Goal: Information Seeking & Learning: Learn about a topic

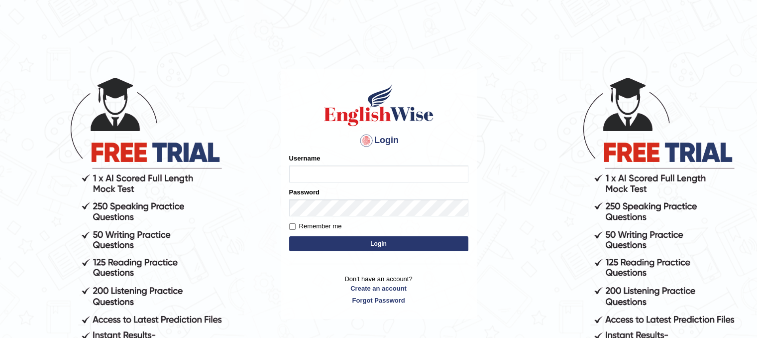
type input "Lutfia"
click at [336, 241] on button "Login" at bounding box center [378, 243] width 179 height 15
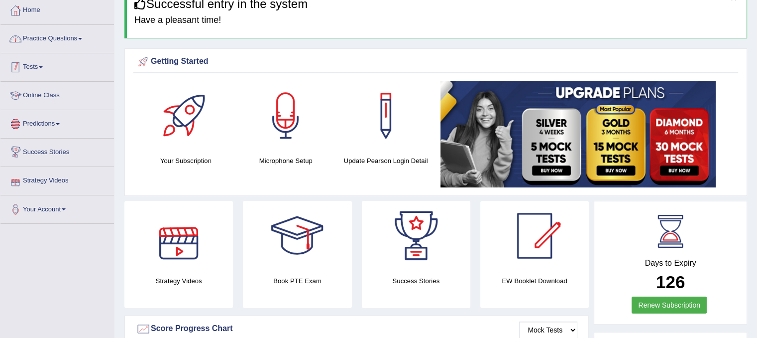
scroll to position [50, 0]
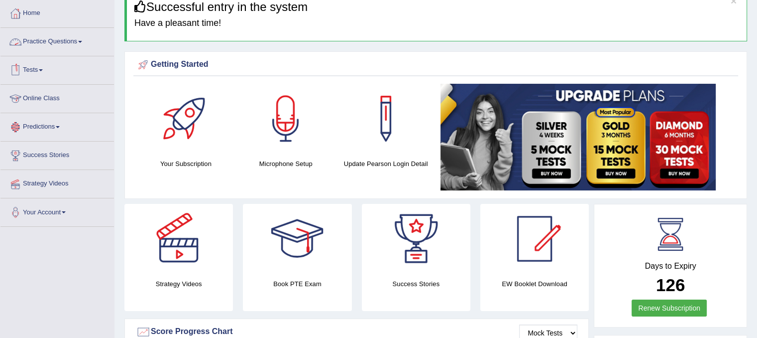
click at [63, 42] on link "Practice Questions" at bounding box center [57, 40] width 114 height 25
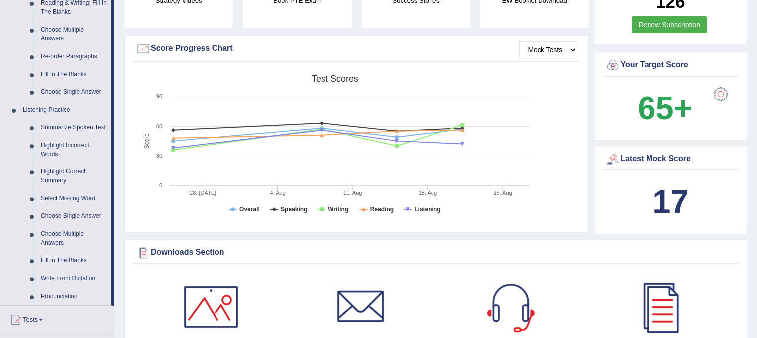
scroll to position [349, 0]
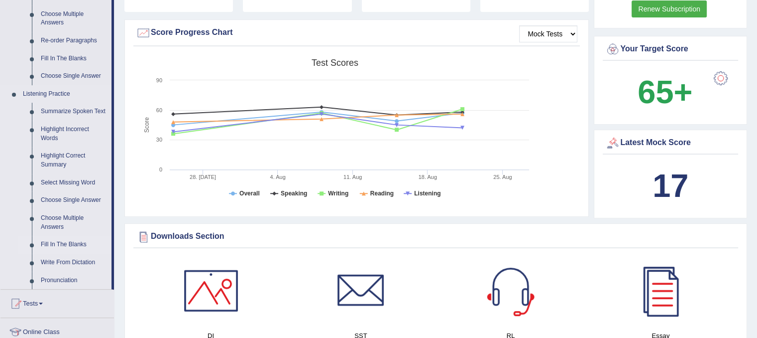
click at [55, 240] on link "Fill In The Blanks" at bounding box center [73, 245] width 75 height 18
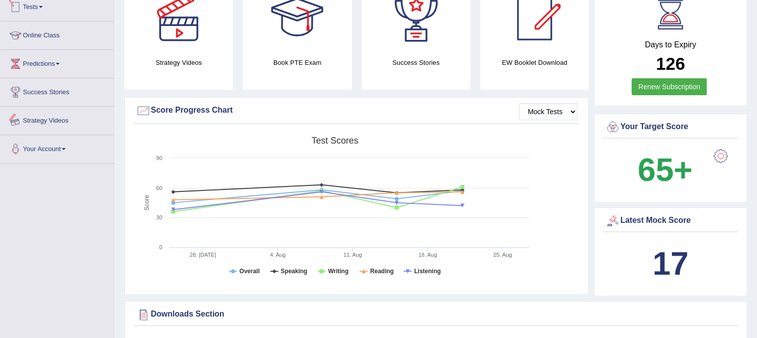
scroll to position [645, 0]
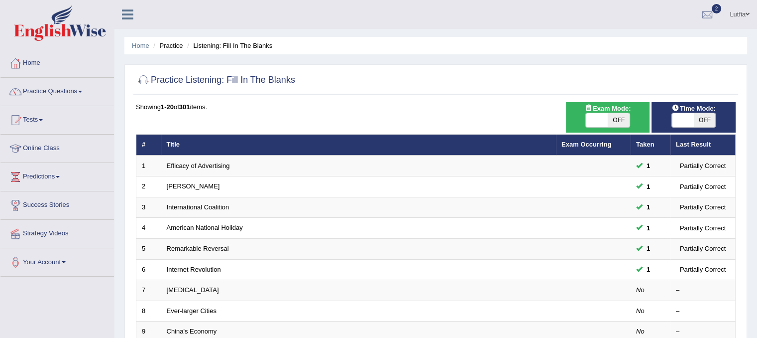
click at [620, 116] on span "OFF" at bounding box center [619, 120] width 22 height 14
checkbox input "true"
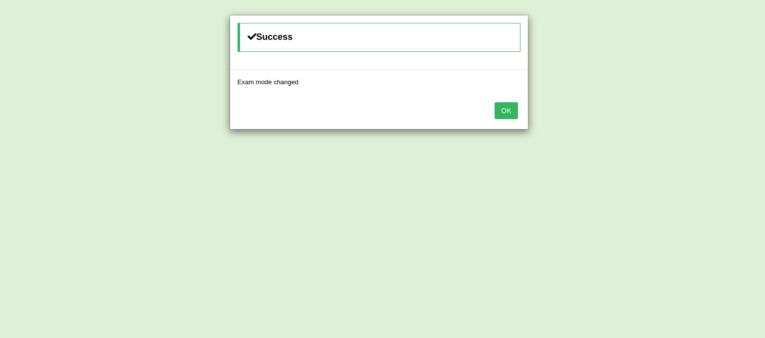
click at [517, 109] on button "OK" at bounding box center [505, 110] width 23 height 17
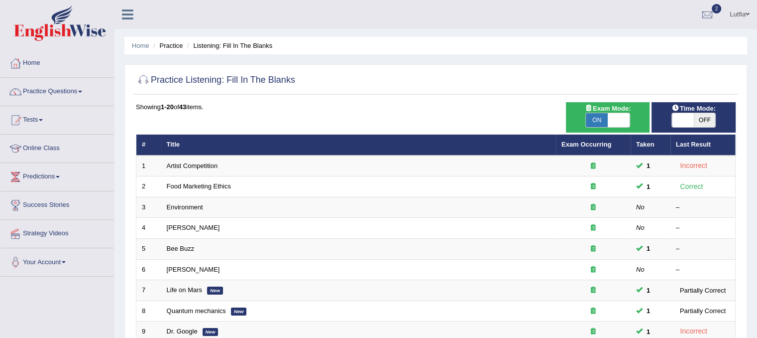
click at [701, 117] on span "OFF" at bounding box center [705, 120] width 22 height 14
checkbox input "true"
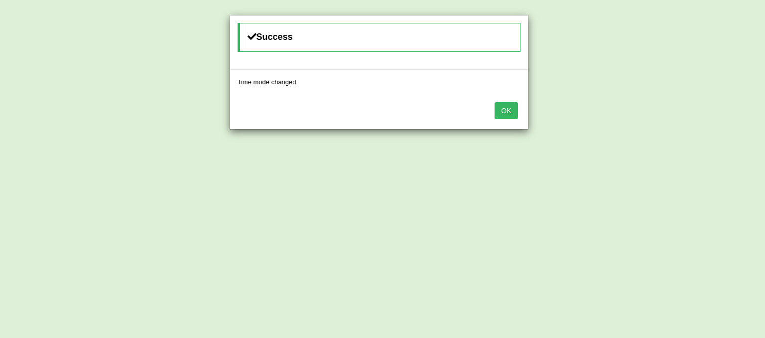
click at [507, 113] on button "OK" at bounding box center [505, 110] width 23 height 17
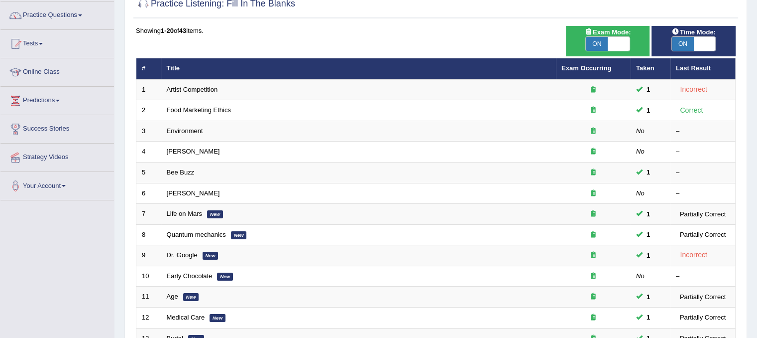
scroll to position [149, 0]
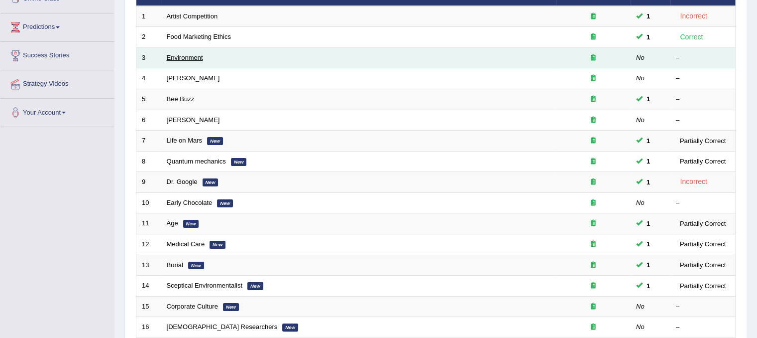
click at [193, 56] on link "Environment" at bounding box center [185, 57] width 36 height 7
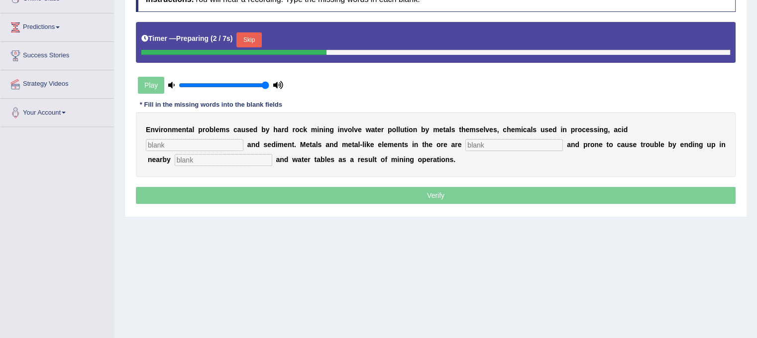
click at [159, 143] on input "text" at bounding box center [195, 145] width 98 height 12
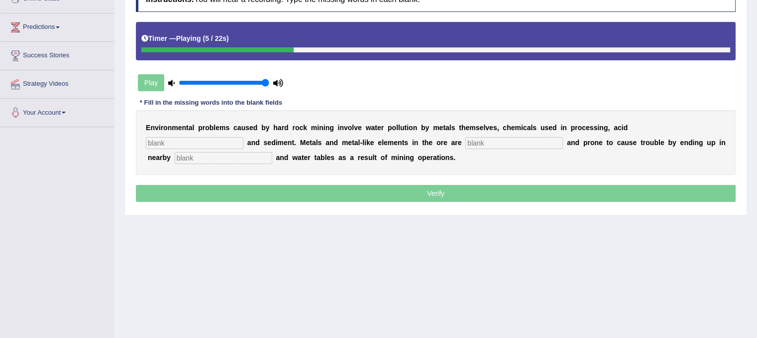
click at [165, 144] on input "text" at bounding box center [195, 143] width 98 height 12
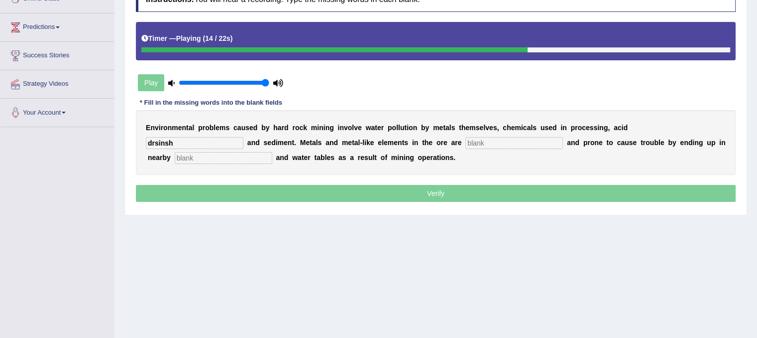
type input "drsinsh"
click at [473, 142] on input "text" at bounding box center [515, 143] width 98 height 12
type input "toxic"
click at [188, 159] on input "text" at bounding box center [224, 158] width 98 height 12
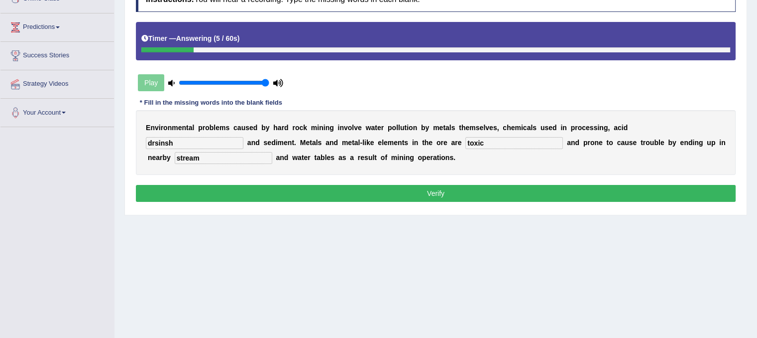
type input "stream"
click at [182, 141] on input "drsinsh" at bounding box center [195, 143] width 98 height 12
type input "draining"
click at [202, 156] on input "stream" at bounding box center [224, 158] width 98 height 12
click at [217, 188] on button "Verify" at bounding box center [436, 193] width 600 height 17
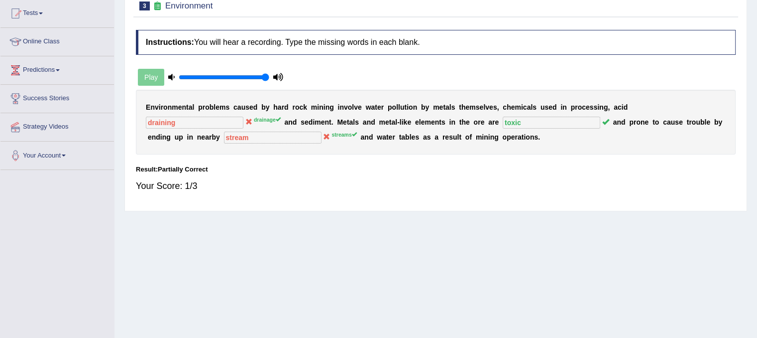
scroll to position [50, 0]
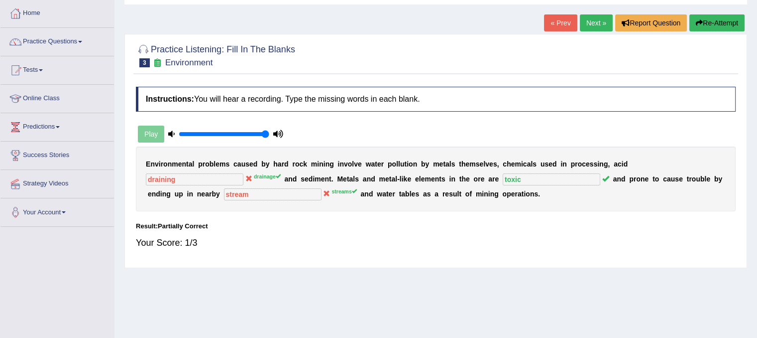
click at [594, 23] on link "Next »" at bounding box center [596, 22] width 33 height 17
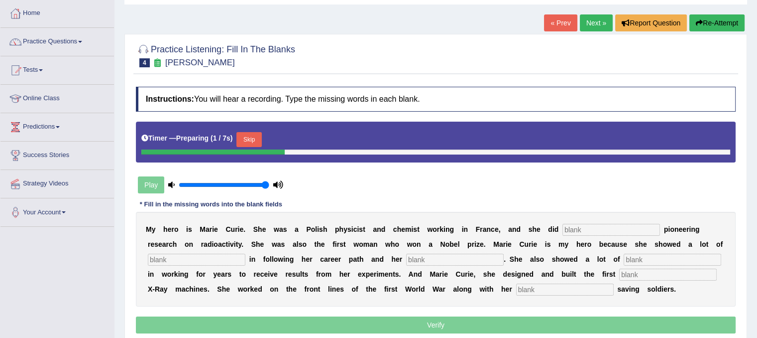
click at [571, 229] on input "text" at bounding box center [612, 230] width 98 height 12
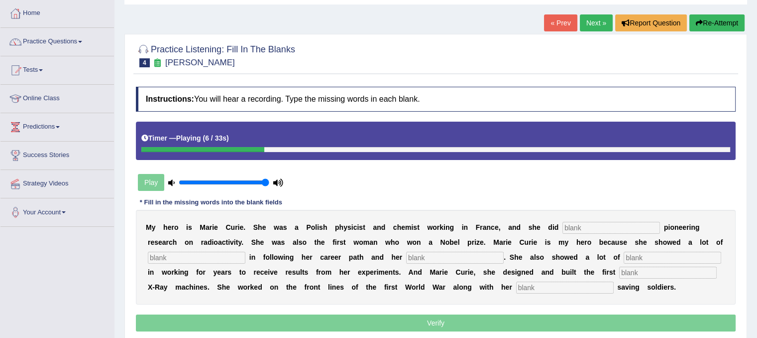
click at [566, 226] on input "text" at bounding box center [612, 228] width 98 height 12
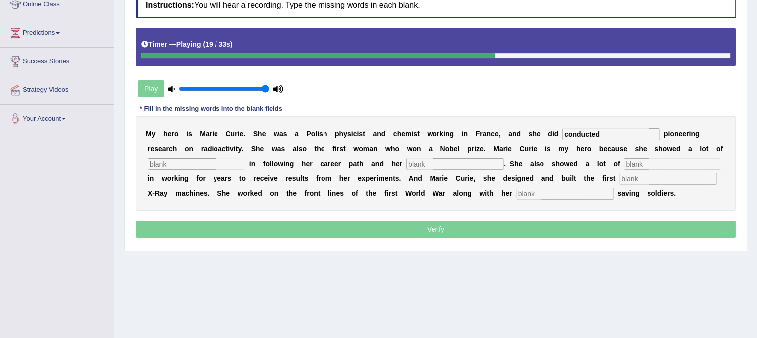
scroll to position [149, 0]
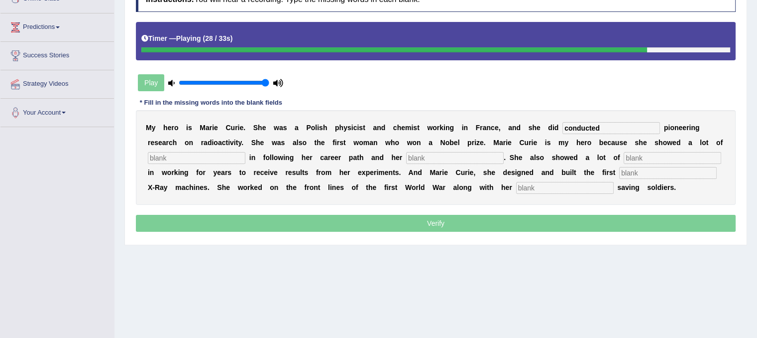
type input "conducted"
click at [625, 170] on input "text" at bounding box center [668, 173] width 98 height 12
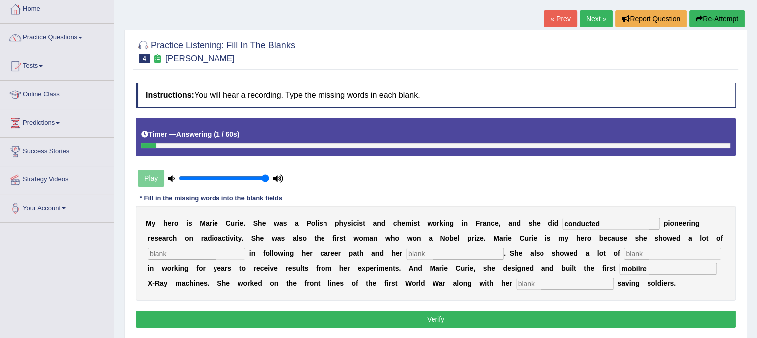
scroll to position [50, 0]
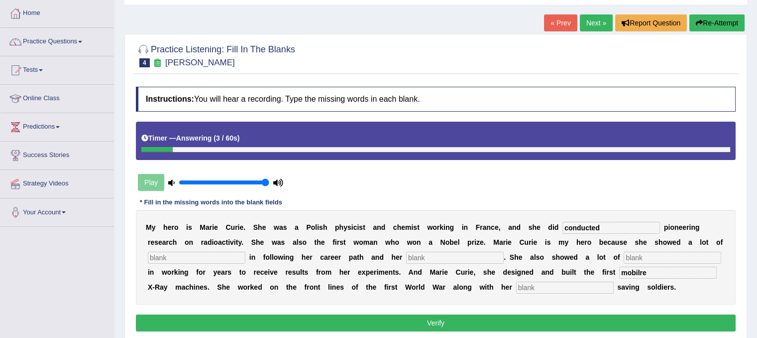
type input "mobilre"
click at [544, 22] on link "« Prev" at bounding box center [560, 22] width 33 height 17
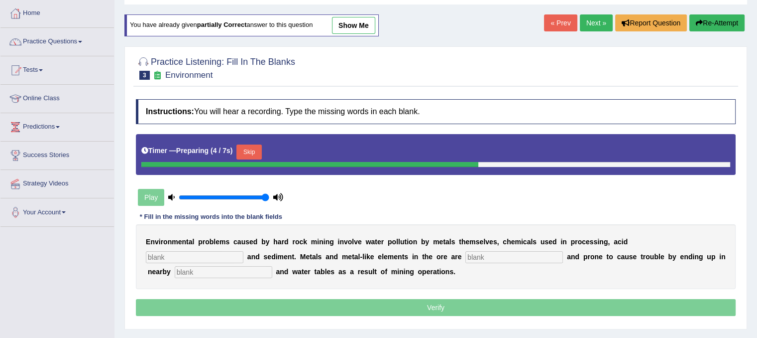
click at [192, 260] on input "text" at bounding box center [195, 257] width 98 height 12
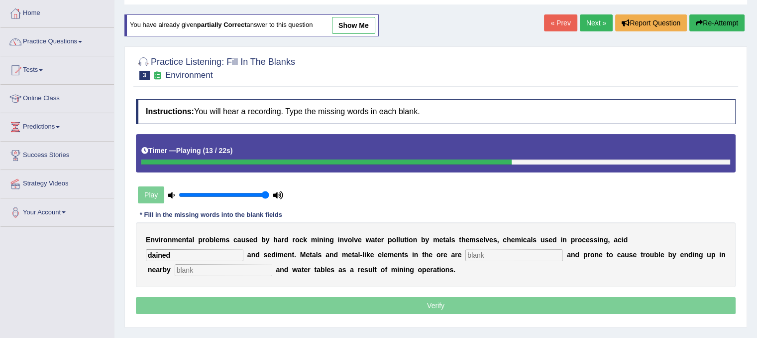
type input "dained"
click at [482, 256] on input "text" at bounding box center [515, 255] width 98 height 12
type input "toxic"
click at [217, 264] on input "text" at bounding box center [224, 270] width 98 height 12
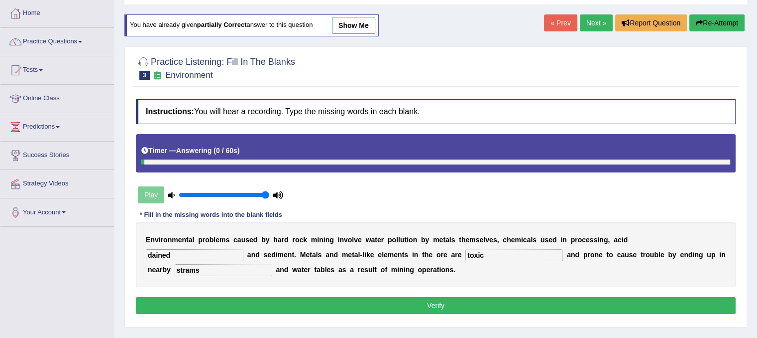
type input "strams"
click at [179, 253] on input "dained" at bounding box center [195, 255] width 98 height 12
type input "drainage"
click at [203, 270] on input "strams" at bounding box center [224, 270] width 98 height 12
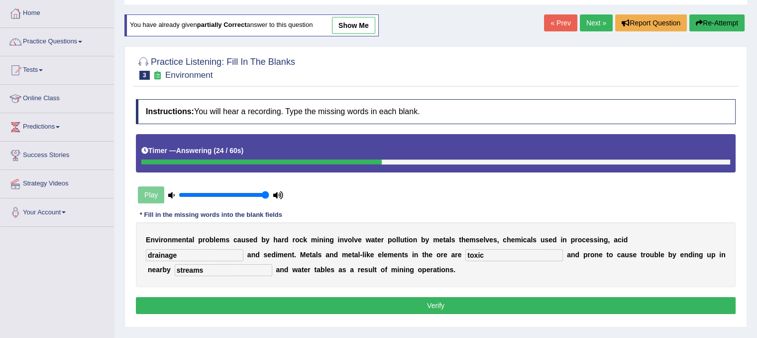
type input "streams"
click at [196, 298] on button "Verify" at bounding box center [436, 305] width 600 height 17
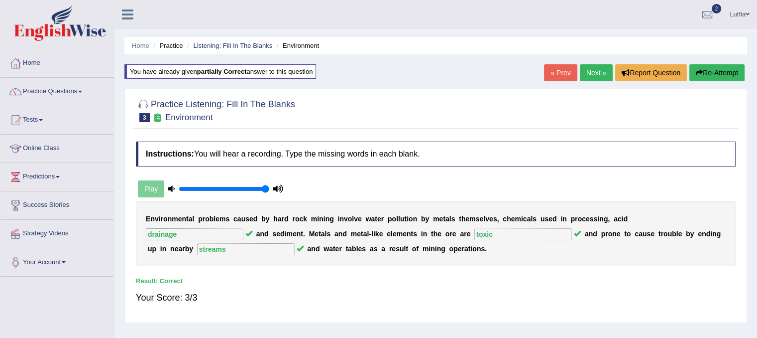
click at [587, 67] on link "Next »" at bounding box center [596, 72] width 33 height 17
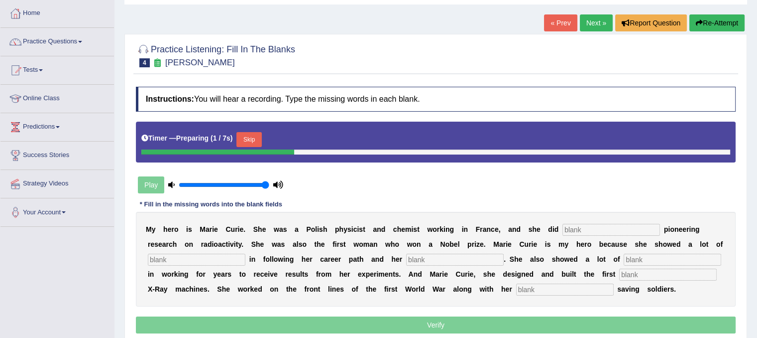
click at [573, 226] on input "text" at bounding box center [612, 230] width 98 height 12
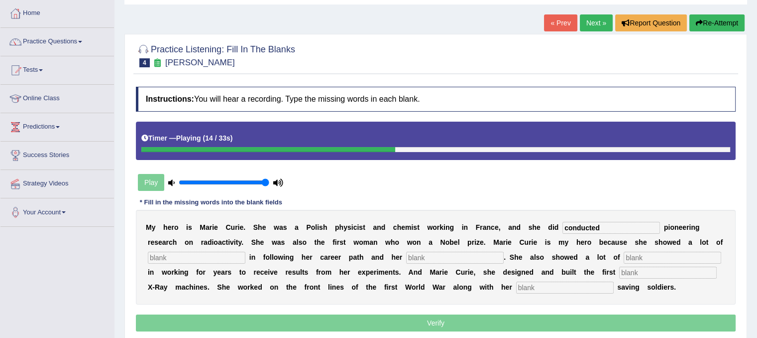
type input "conducted"
click at [187, 256] on input "text" at bounding box center [197, 257] width 98 height 12
type input "dretenmation"
click at [420, 258] on input "text" at bounding box center [455, 257] width 98 height 12
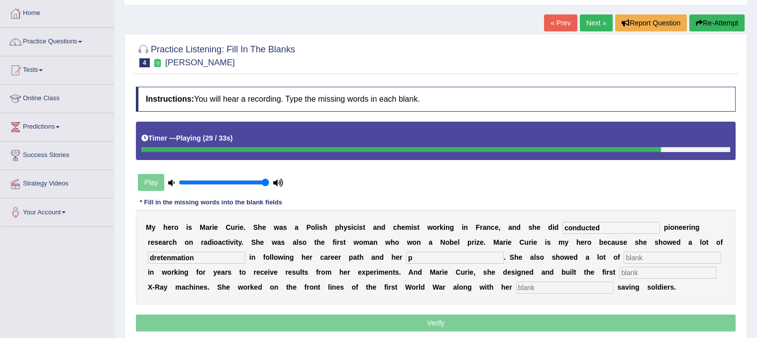
type input "p"
click at [633, 273] on input "text" at bounding box center [668, 272] width 98 height 12
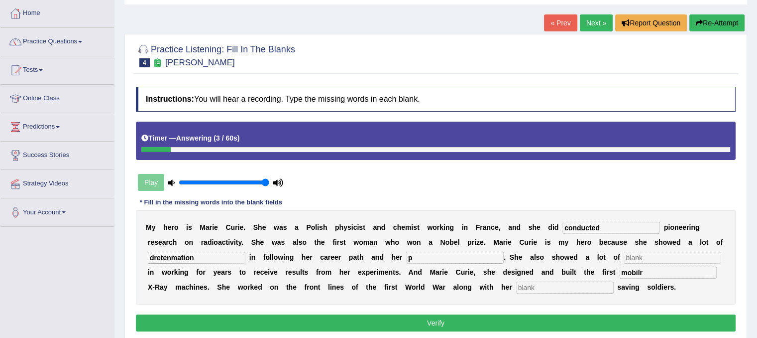
type input "mobilr"
click at [386, 318] on button "Verify" at bounding box center [436, 322] width 600 height 17
click at [205, 257] on input "dretenmation" at bounding box center [197, 257] width 98 height 12
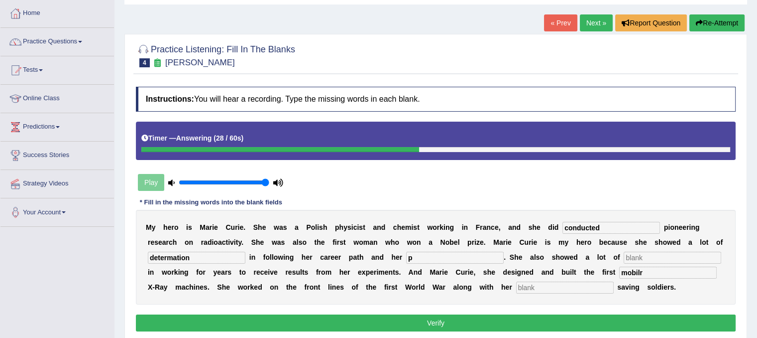
type input "determation"
click at [644, 273] on input "mobilr" at bounding box center [668, 272] width 98 height 12
type input "mobile"
click at [417, 254] on input "p" at bounding box center [455, 257] width 98 height 12
type input "patient"
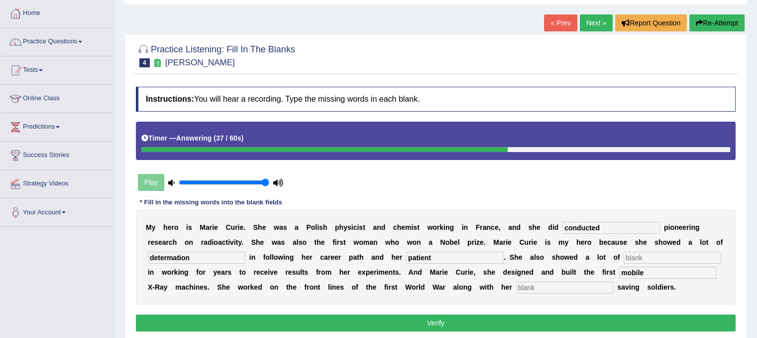
click at [521, 285] on input "text" at bounding box center [565, 287] width 98 height 12
type input "blank"
click at [638, 260] on input "text" at bounding box center [673, 257] width 98 height 12
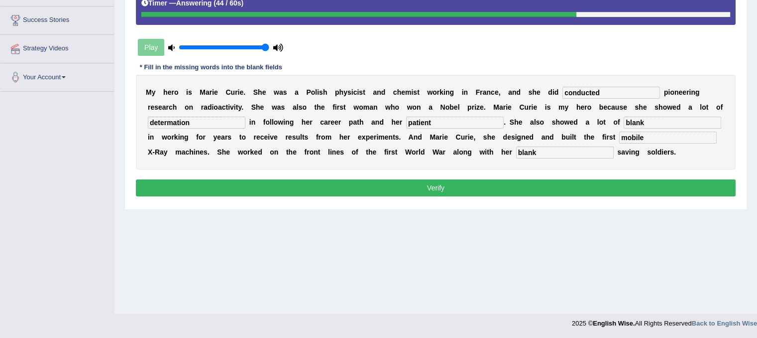
scroll to position [185, 0]
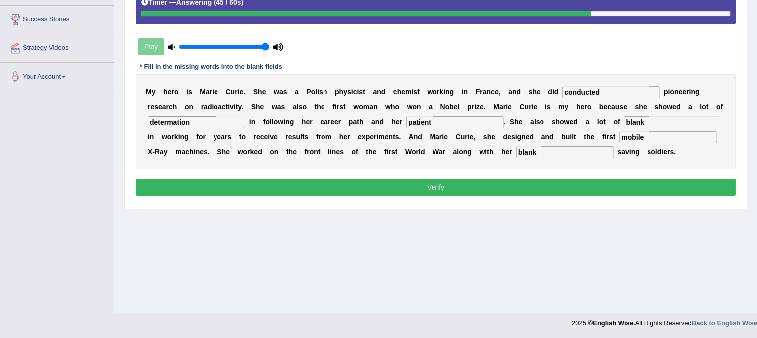
type input "blank"
click at [430, 188] on button "Verify" at bounding box center [436, 187] width 600 height 17
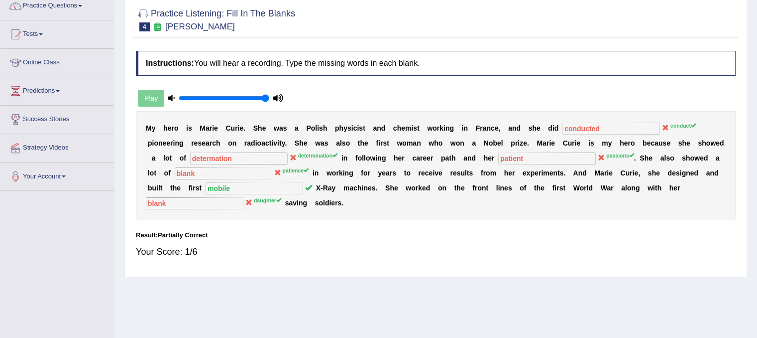
scroll to position [0, 0]
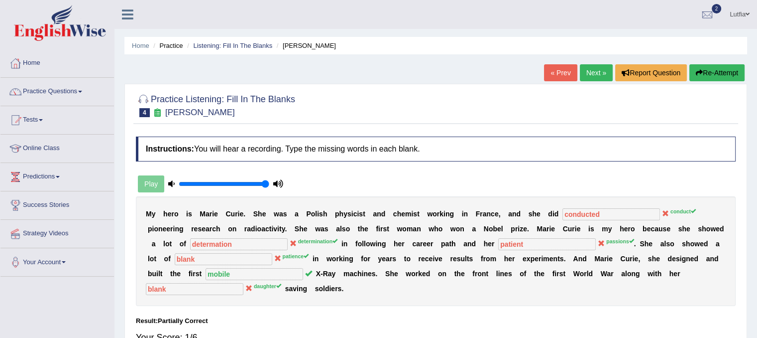
click at [600, 74] on link "Next »" at bounding box center [596, 72] width 33 height 17
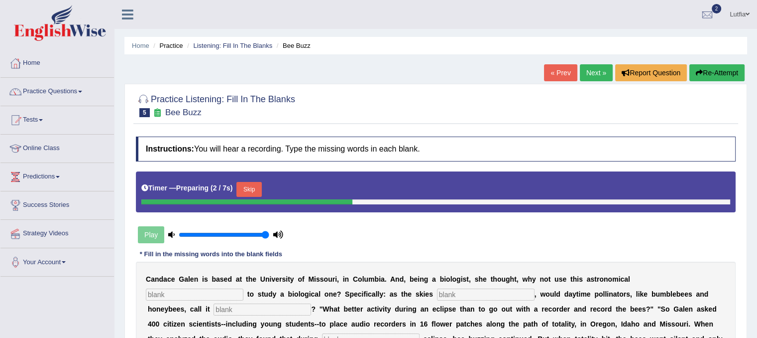
click at [154, 295] on input "text" at bounding box center [195, 294] width 98 height 12
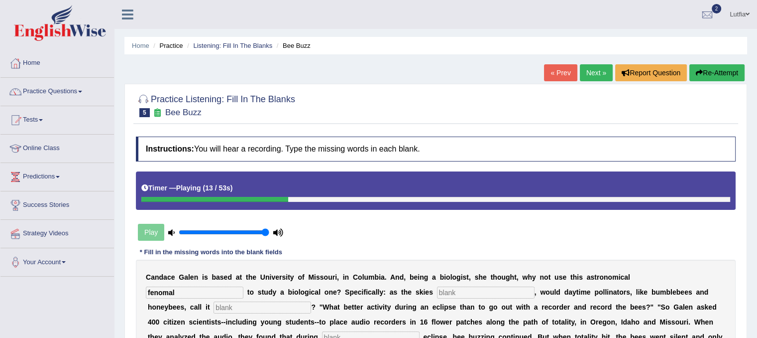
type input "fenomal"
click at [446, 293] on input "text" at bounding box center [486, 292] width 98 height 12
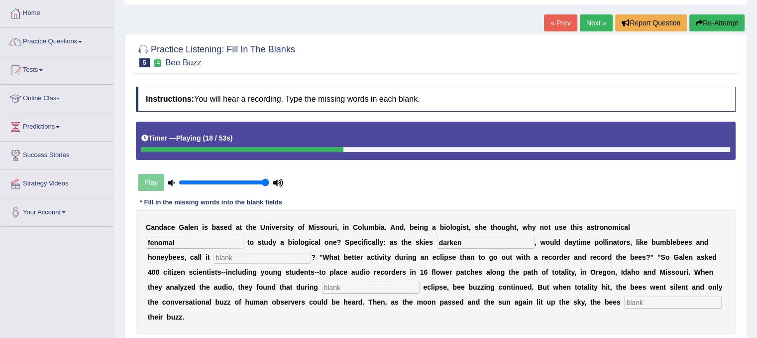
type input "darken"
click at [227, 260] on input "text" at bounding box center [263, 257] width 98 height 12
type input "quit"
click at [326, 287] on input "text" at bounding box center [371, 287] width 98 height 12
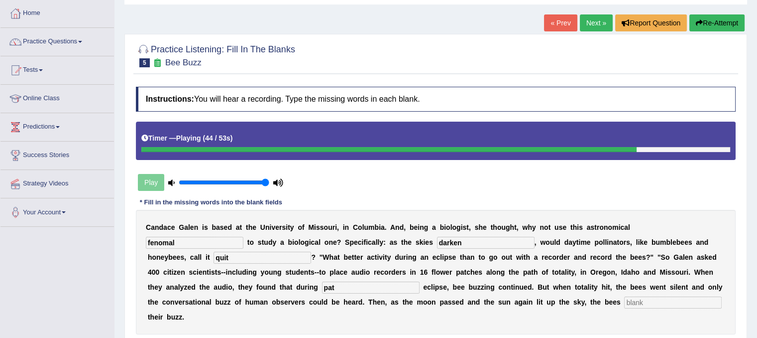
type input "pat"
click at [629, 303] on input "text" at bounding box center [673, 302] width 98 height 12
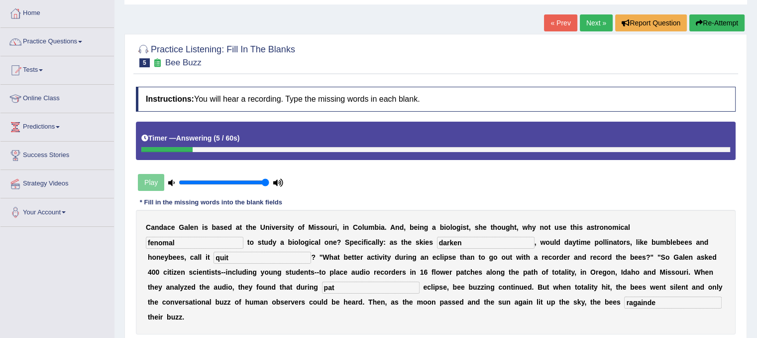
type input "ragainde"
click at [176, 241] on input "fenomal" at bounding box center [195, 243] width 98 height 12
type input "fenomenal"
click at [339, 287] on input "pat" at bounding box center [371, 287] width 98 height 12
click at [661, 300] on input "ragainde" at bounding box center [673, 302] width 98 height 12
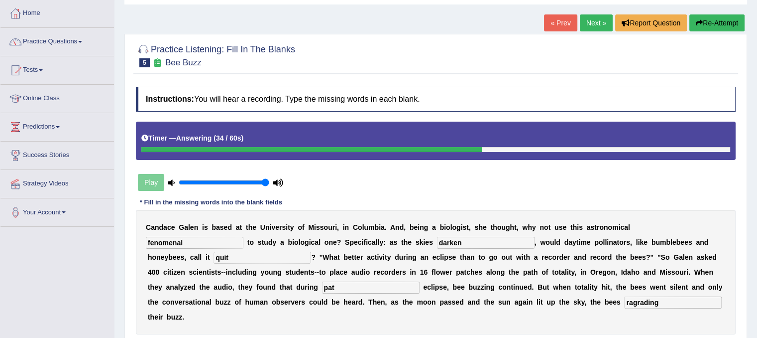
scroll to position [100, 0]
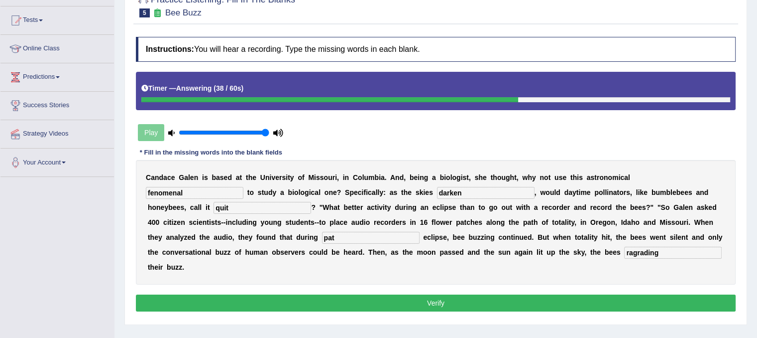
type input "ragrading"
click at [335, 237] on input "pat" at bounding box center [371, 238] width 98 height 12
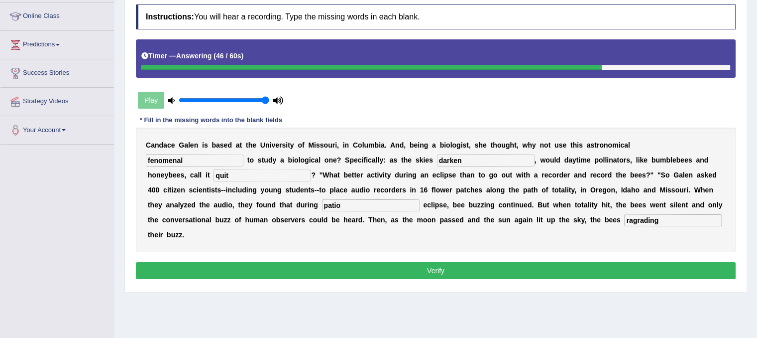
scroll to position [149, 0]
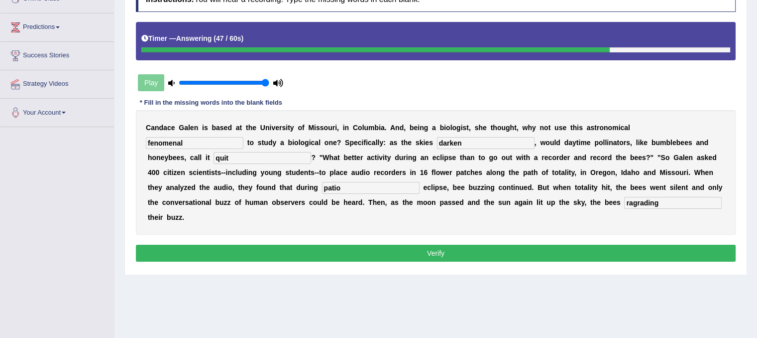
type input "patio"
click at [372, 247] on button "Verify" at bounding box center [436, 253] width 600 height 17
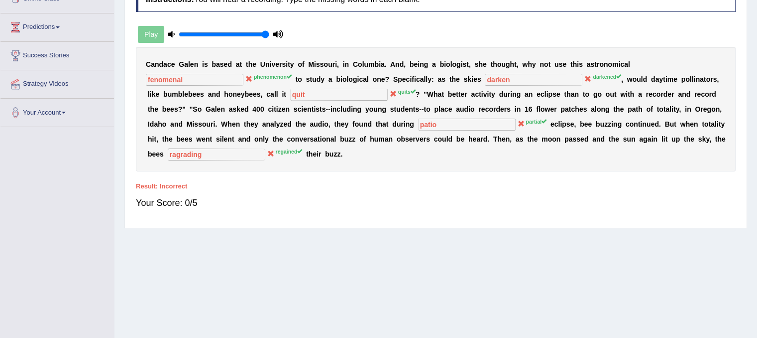
scroll to position [185, 0]
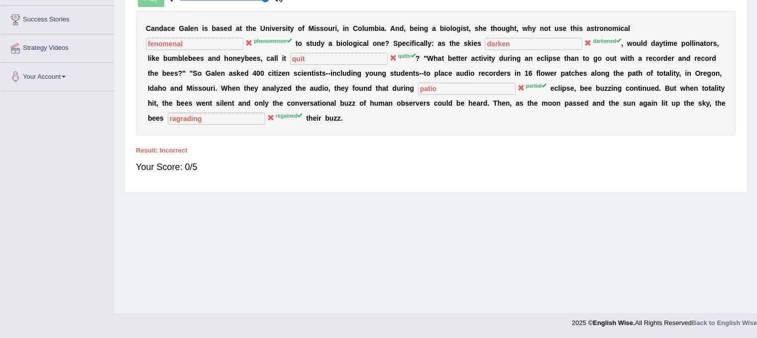
click at [291, 74] on b at bounding box center [292, 73] width 4 height 8
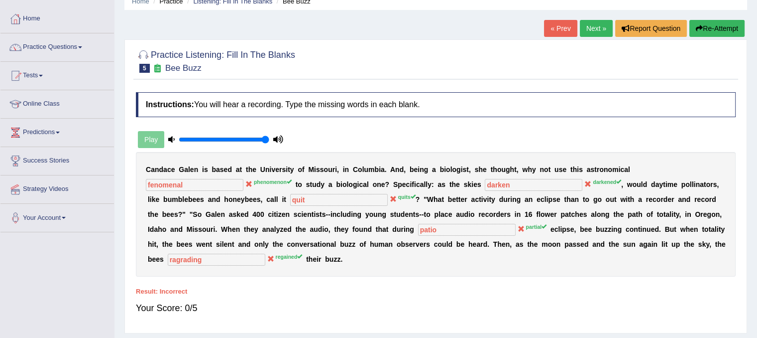
scroll to position [36, 0]
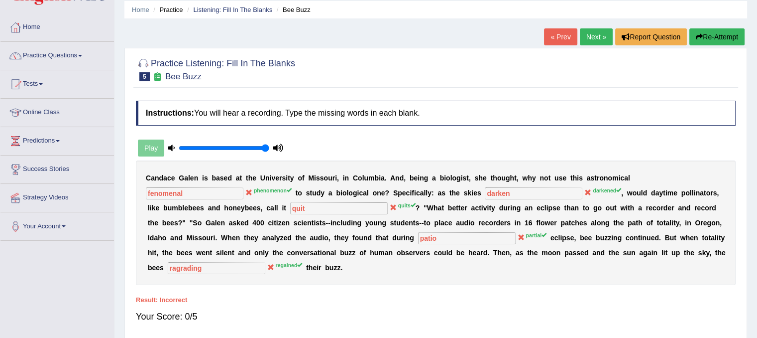
click at [595, 35] on link "Next »" at bounding box center [596, 36] width 33 height 17
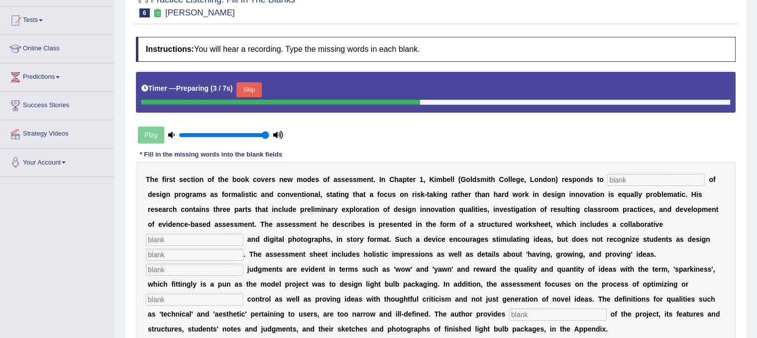
click at [612, 181] on input "text" at bounding box center [657, 180] width 98 height 12
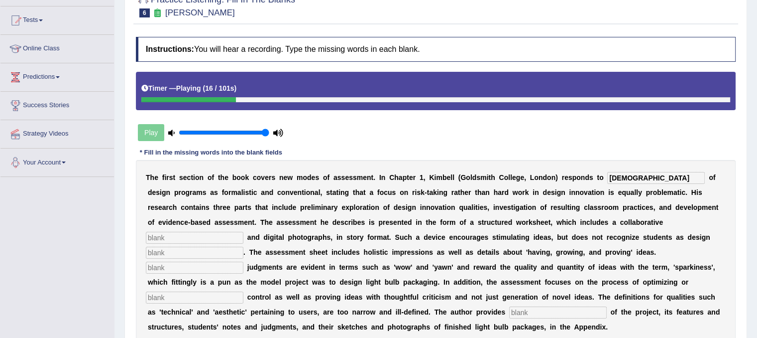
type input "[DEMOGRAPHIC_DATA]"
click at [148, 238] on input "text" at bounding box center [195, 238] width 98 height 12
type input "elemets"
click at [166, 249] on input "text" at bounding box center [195, 253] width 98 height 12
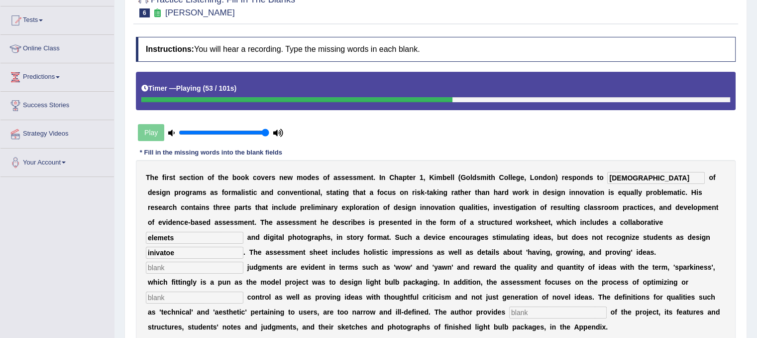
type input "inivatoe"
click at [152, 267] on input "text" at bounding box center [195, 267] width 98 height 12
type input "colocal"
click at [184, 299] on input "text" at bounding box center [195, 297] width 98 height 12
type input "coplexity"
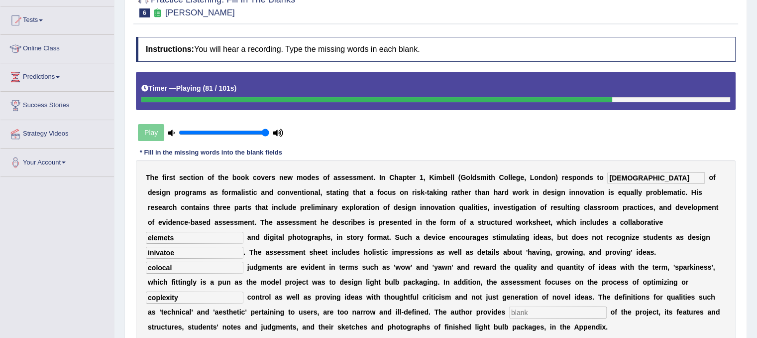
click at [520, 306] on input "text" at bounding box center [558, 312] width 98 height 12
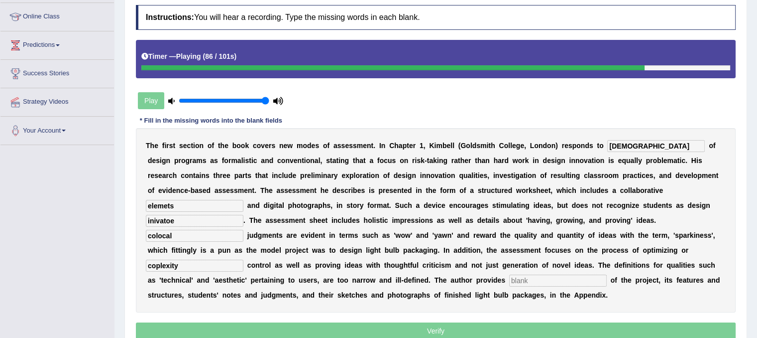
scroll to position [149, 0]
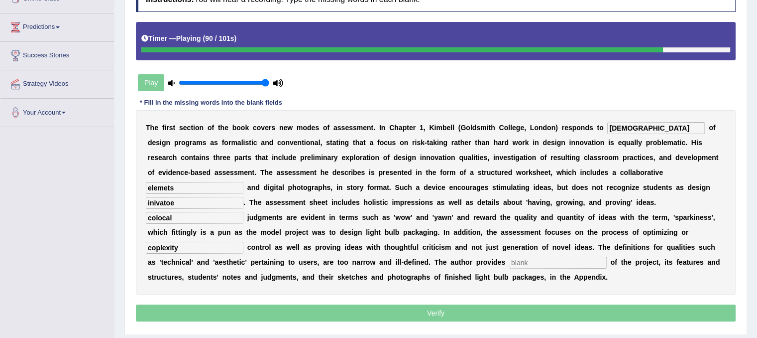
click at [522, 261] on input "text" at bounding box center [558, 262] width 98 height 12
type input "exaple"
click at [180, 188] on input "elemets" at bounding box center [195, 188] width 98 height 12
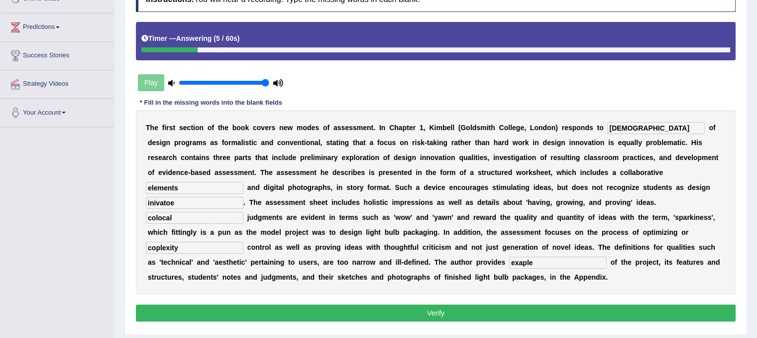
type input "elements"
click at [643, 128] on input "critsismd" at bounding box center [657, 128] width 98 height 12
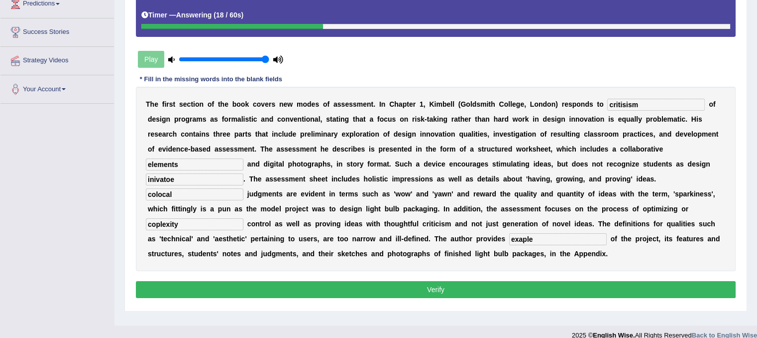
scroll to position [185, 0]
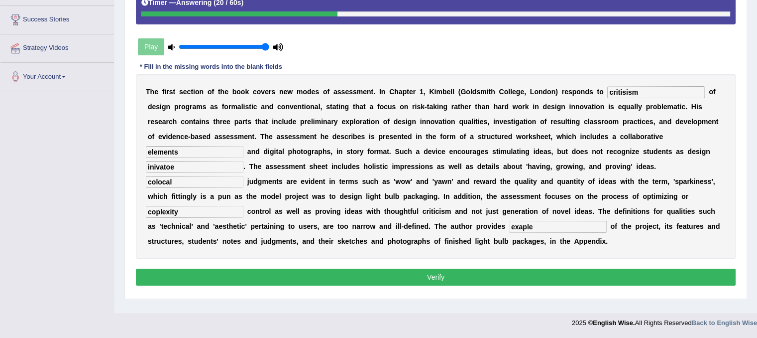
type input "critisism"
click at [181, 162] on input "inivatoe" at bounding box center [195, 167] width 98 height 12
type input "invations"
click at [185, 212] on input "coplexity" at bounding box center [195, 212] width 98 height 12
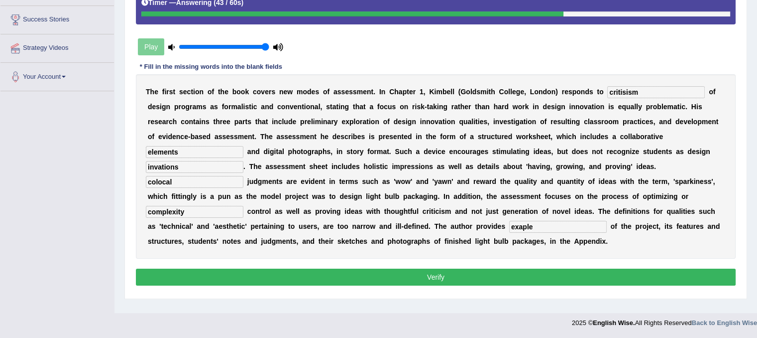
type input "complexity"
click at [541, 222] on input "exaple" at bounding box center [558, 227] width 98 height 12
type input "example"
click at [425, 271] on button "Verify" at bounding box center [436, 276] width 600 height 17
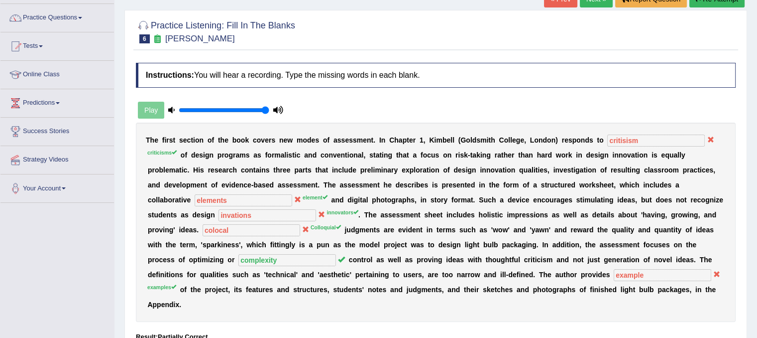
scroll to position [0, 0]
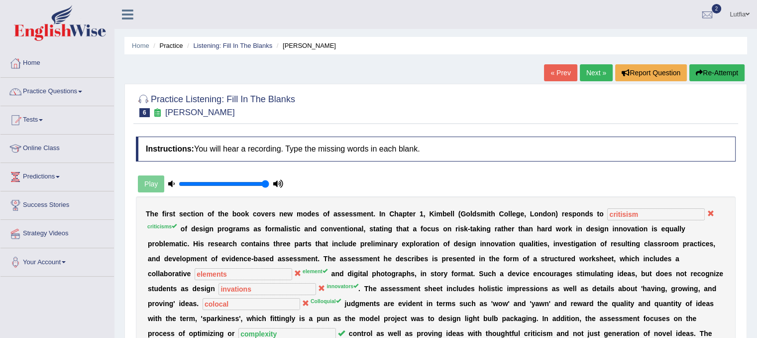
click at [590, 73] on link "Next »" at bounding box center [596, 72] width 33 height 17
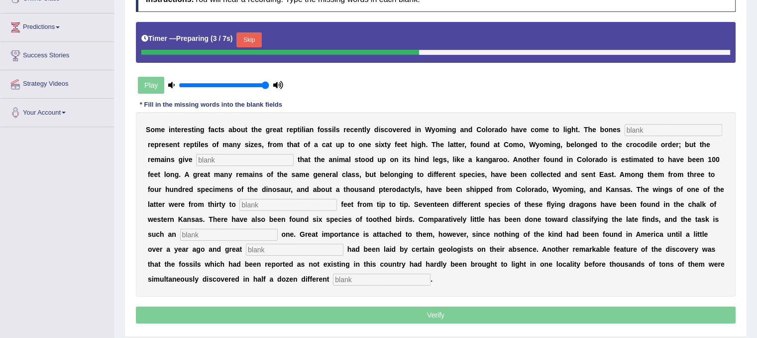
click at [626, 130] on input "text" at bounding box center [674, 130] width 98 height 12
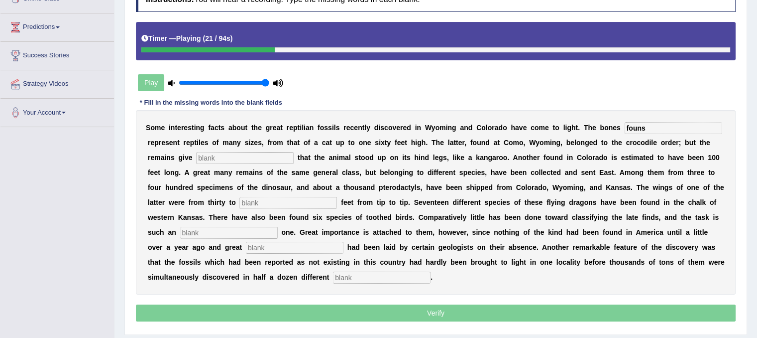
type input "founs"
click at [246, 158] on input "text" at bounding box center [245, 158] width 98 height 12
type input "evoidents"
click at [253, 200] on input "text" at bounding box center [289, 203] width 98 height 12
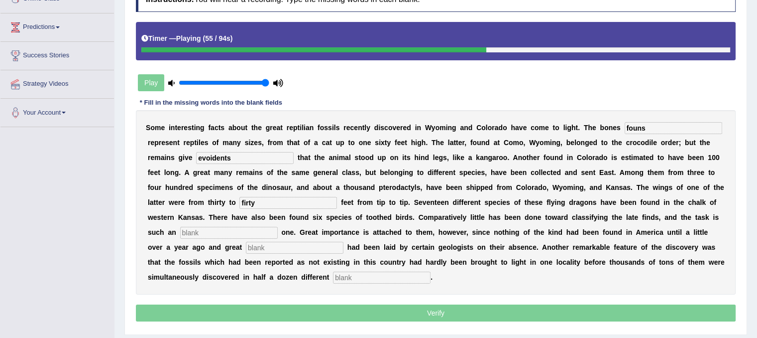
type input "firty"
click at [230, 234] on input "text" at bounding box center [229, 233] width 98 height 12
click at [217, 235] on input "text" at bounding box center [229, 233] width 98 height 12
type input "enoemouse"
click at [261, 247] on input "text" at bounding box center [295, 248] width 98 height 12
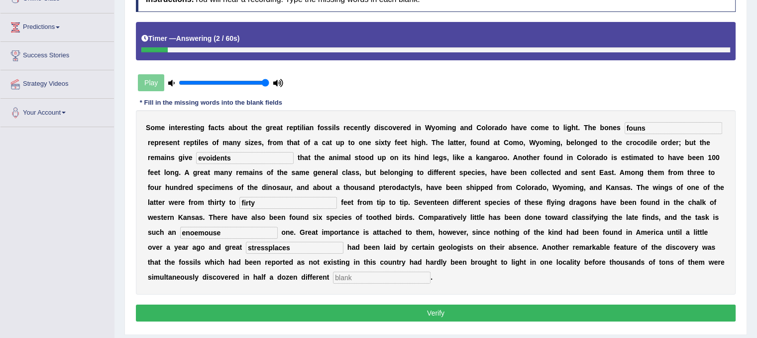
type input "stressplaces"
click at [341, 278] on input "text" at bounding box center [382, 277] width 98 height 12
type input "P"
type input "places"
click at [294, 247] on input "stressplaces" at bounding box center [295, 248] width 98 height 12
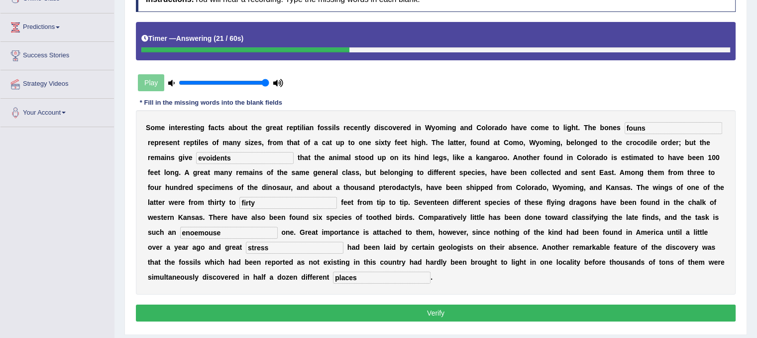
type input "stress"
click at [223, 234] on input "enoemouse" at bounding box center [229, 233] width 98 height 12
type input "enormouse"
click at [258, 204] on input "firty" at bounding box center [289, 203] width 98 height 12
type input "fourty"
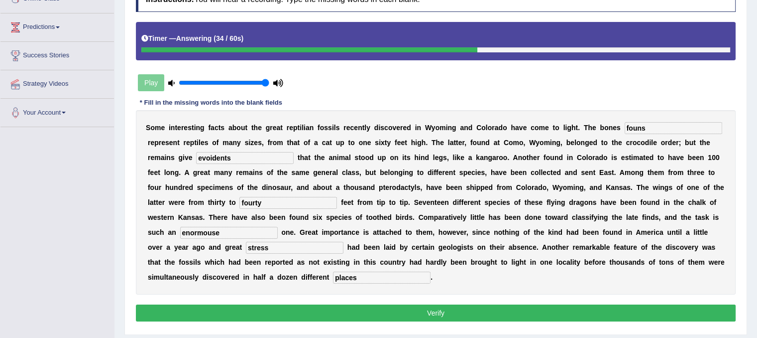
click at [229, 153] on input "evoidents" at bounding box center [245, 158] width 98 height 12
type input "evidents"
click at [645, 130] on input "founs" at bounding box center [674, 128] width 98 height 12
type input "found"
click at [222, 234] on input "enormouse" at bounding box center [229, 233] width 98 height 12
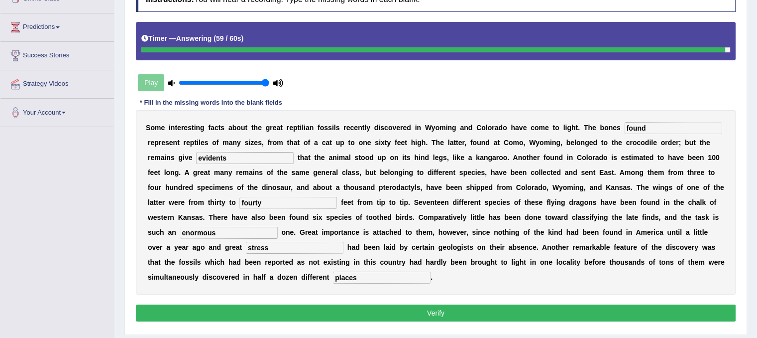
type input "enormouse"
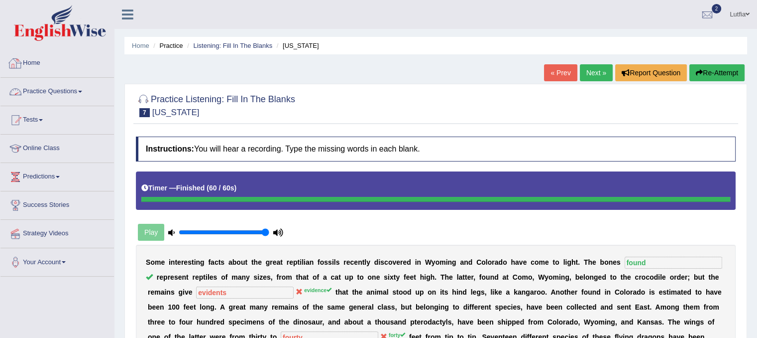
click at [43, 67] on link "Home" at bounding box center [57, 61] width 114 height 25
